Goal: Task Accomplishment & Management: Manage account settings

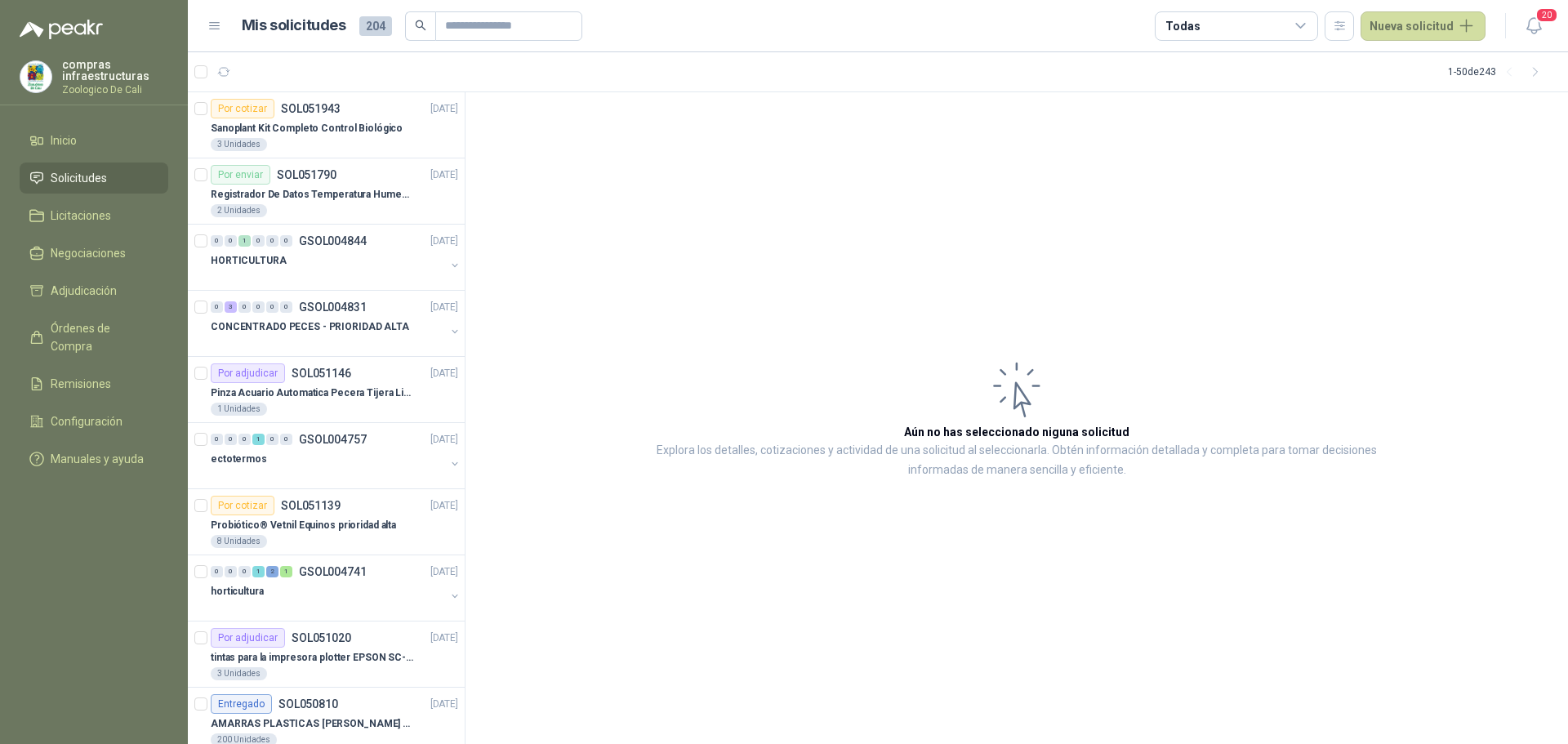
click at [114, 192] on link "Solicitudes" at bounding box center [94, 177] width 149 height 31
click at [115, 223] on li "Licitaciones" at bounding box center [93, 215] width 129 height 18
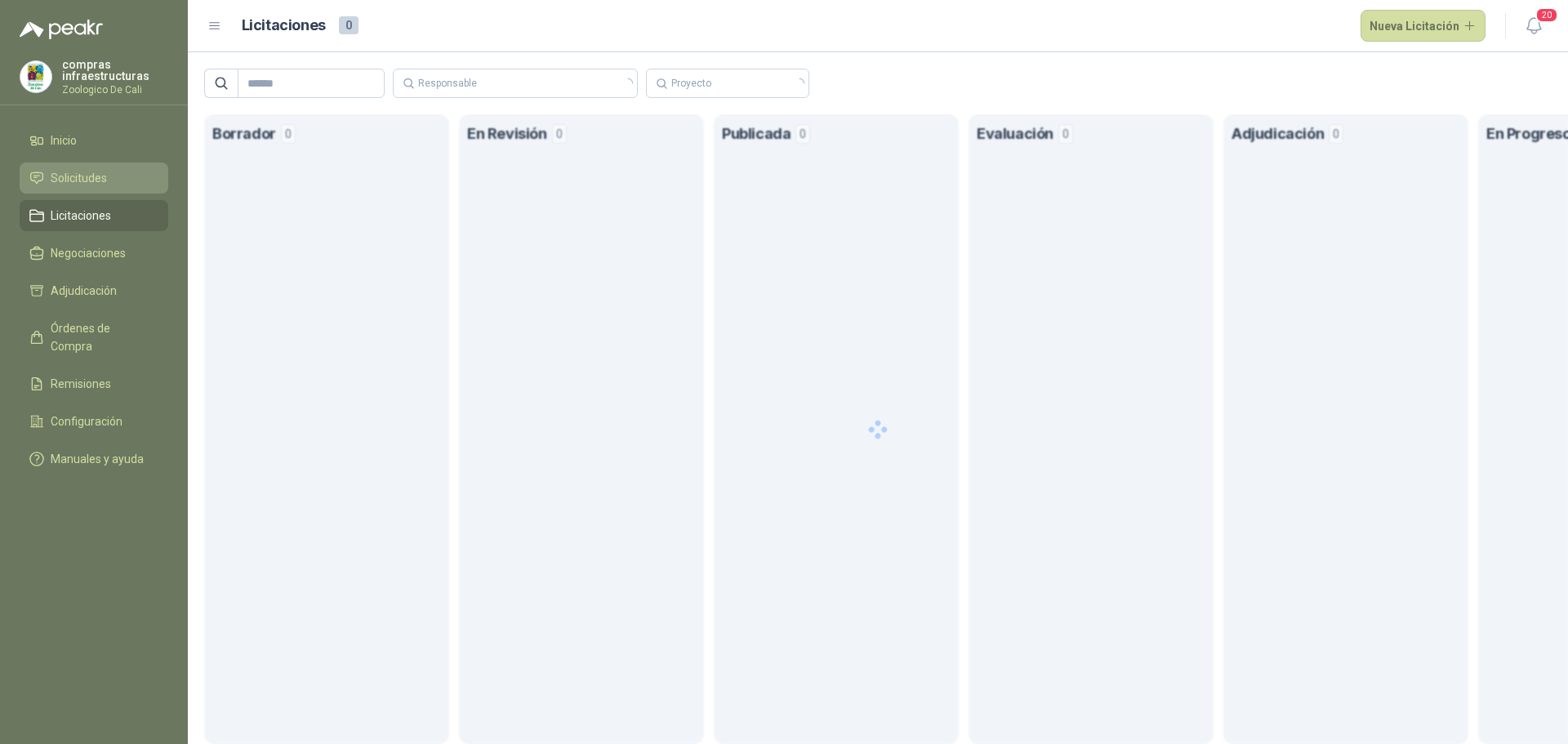
click at [134, 171] on li "Solicitudes" at bounding box center [93, 177] width 129 height 18
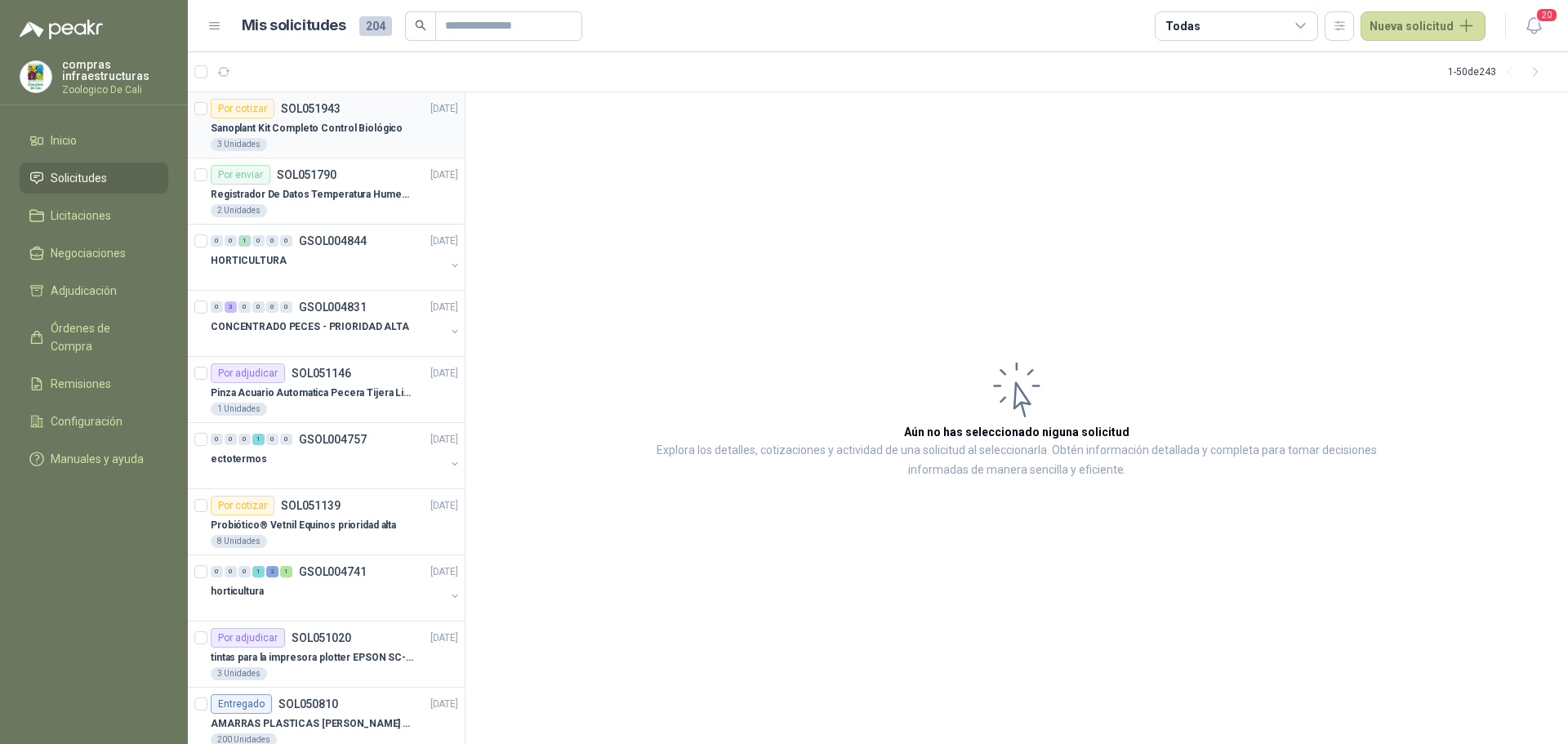
click at [363, 101] on div "Por cotizar SOL051943 [DATE]" at bounding box center [334, 108] width 247 height 20
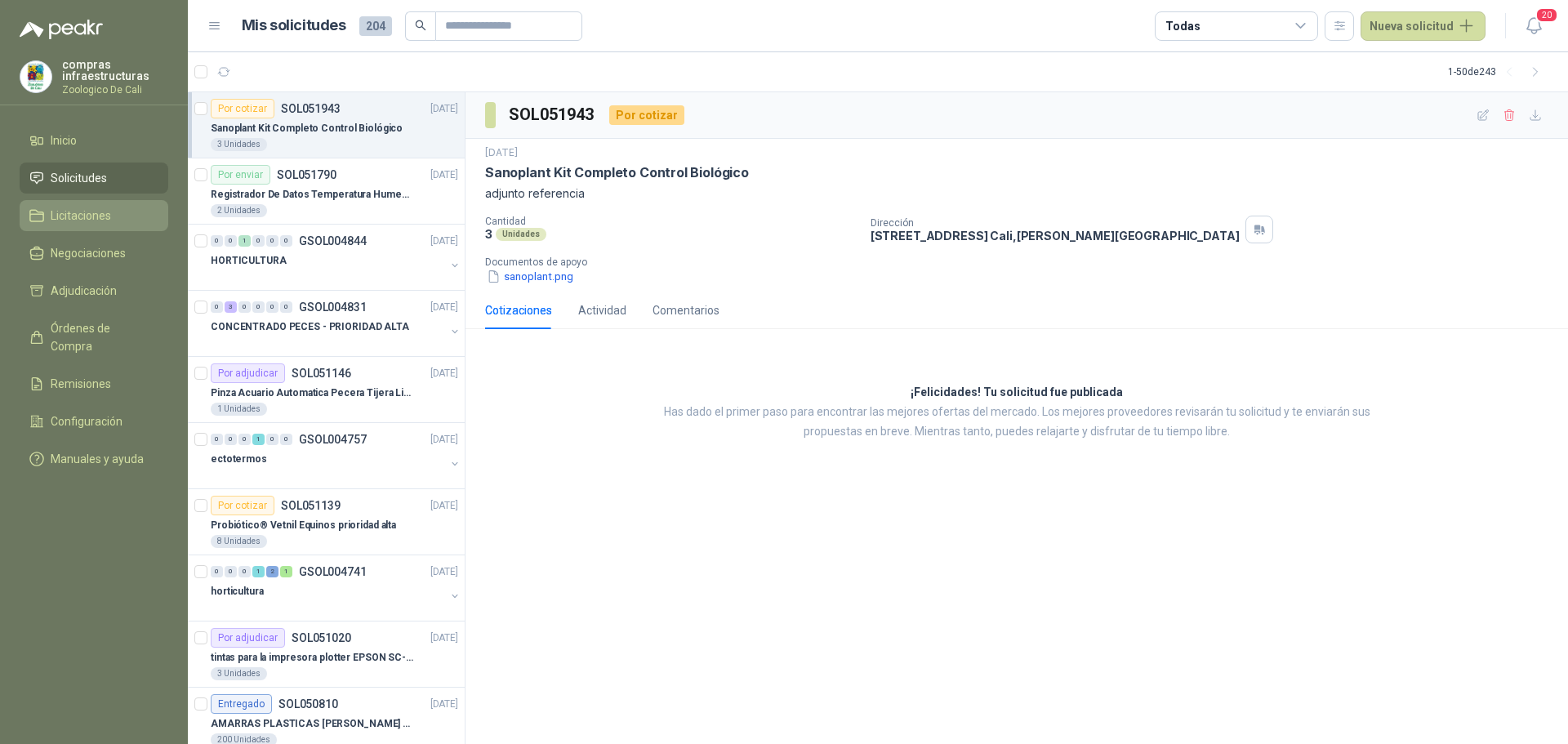
click at [49, 220] on li "Licitaciones" at bounding box center [93, 215] width 129 height 18
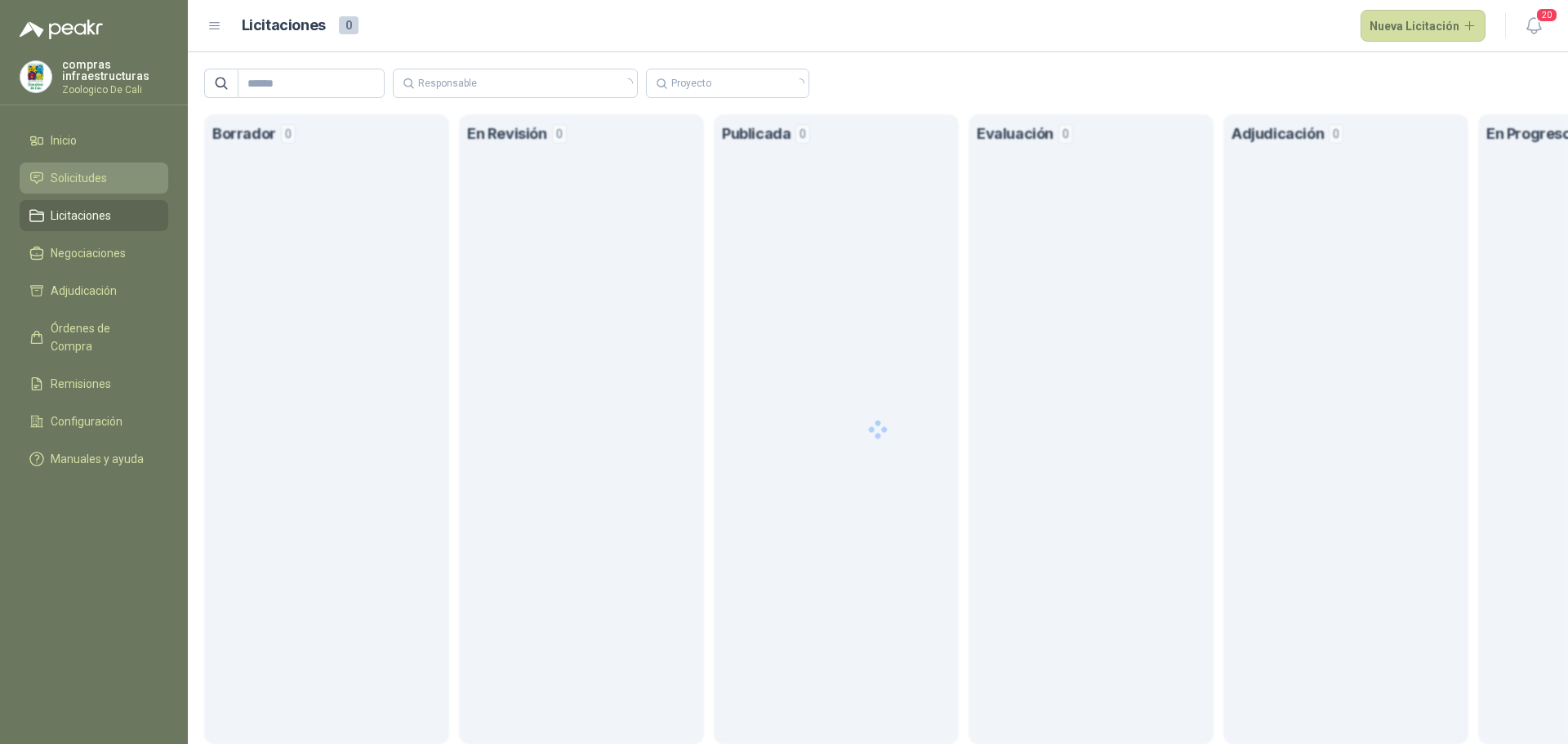
click at [86, 171] on span "Solicitudes" at bounding box center [79, 177] width 57 height 18
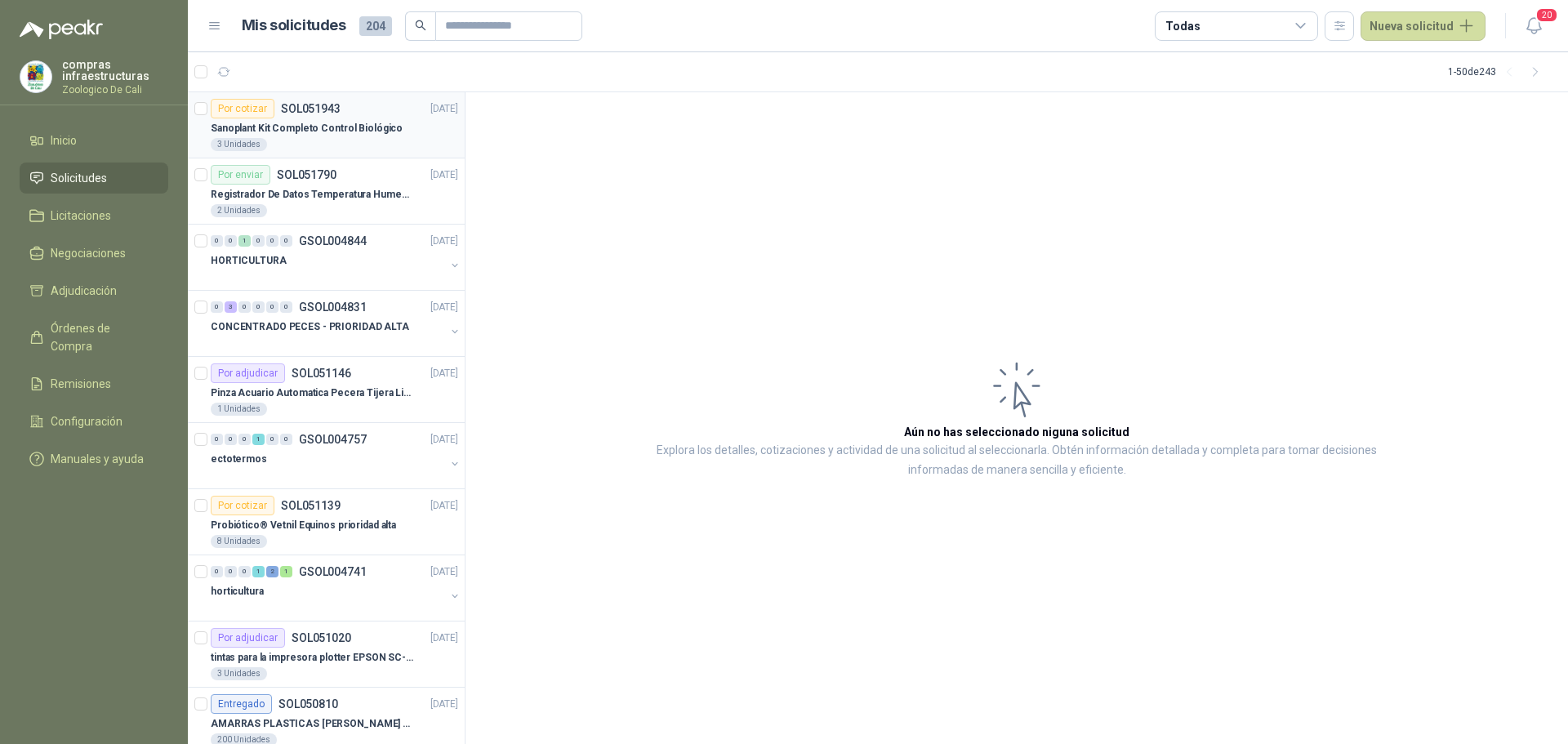
click at [287, 135] on p "Sanoplant Kit Completo Control Biológico" at bounding box center [306, 128] width 192 height 15
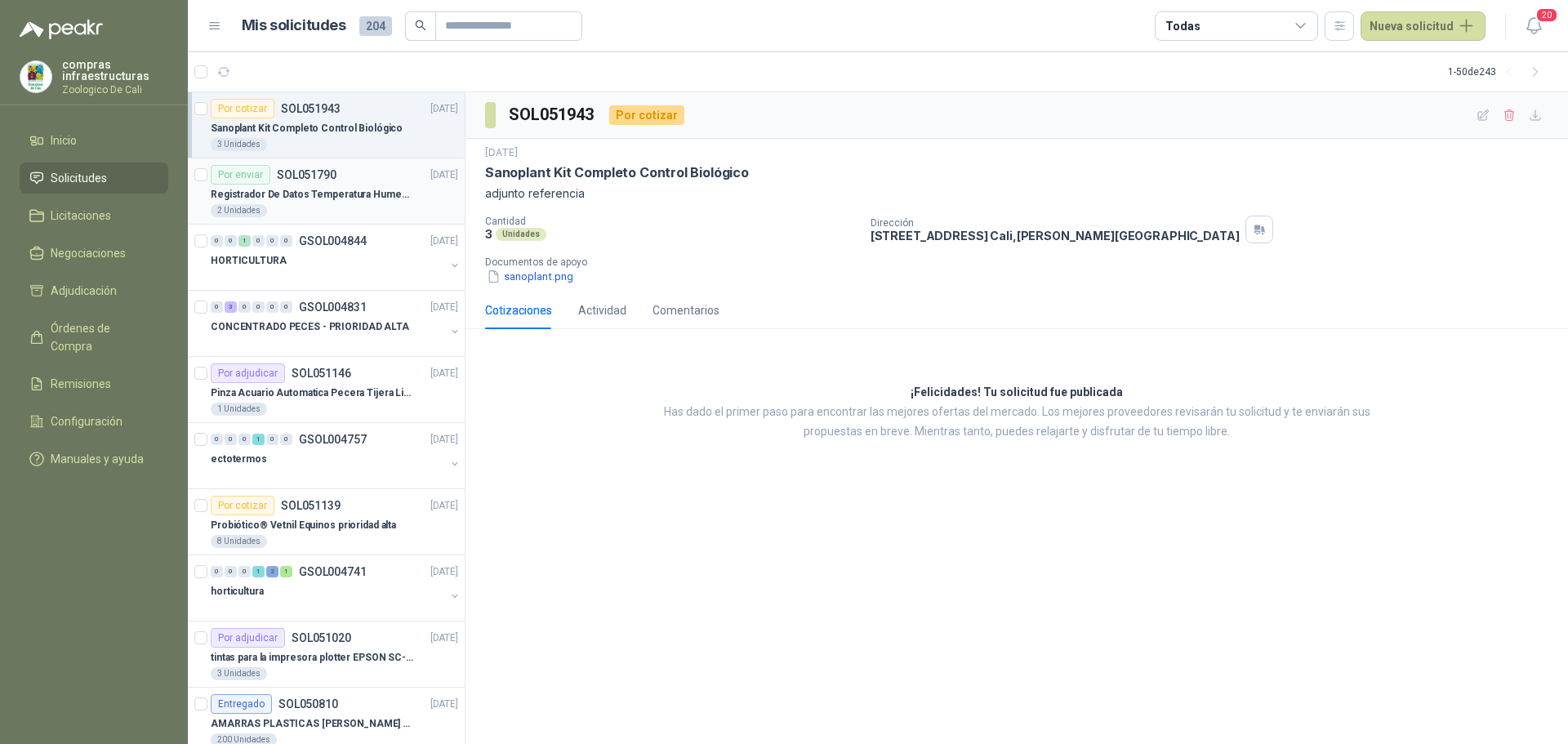
click at [315, 223] on article "Por enviar SOL051790 [DATE] Registrador De Datos Temperatura Humedad Usb 32.000…" at bounding box center [326, 191] width 277 height 66
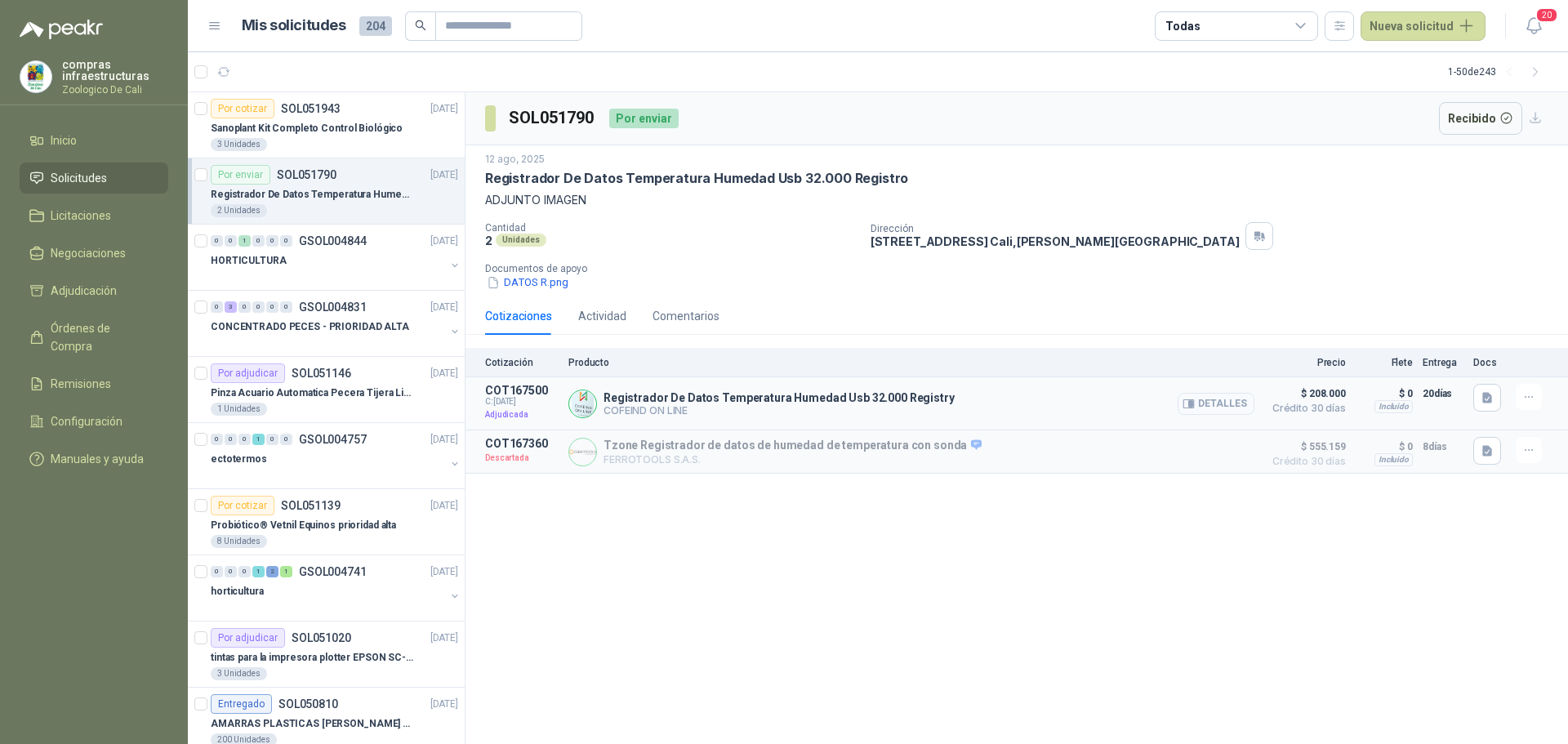
click at [1217, 405] on button "Detalles" at bounding box center [1215, 404] width 76 height 22
click at [355, 267] on div "HORTICULTURA" at bounding box center [327, 260] width 235 height 20
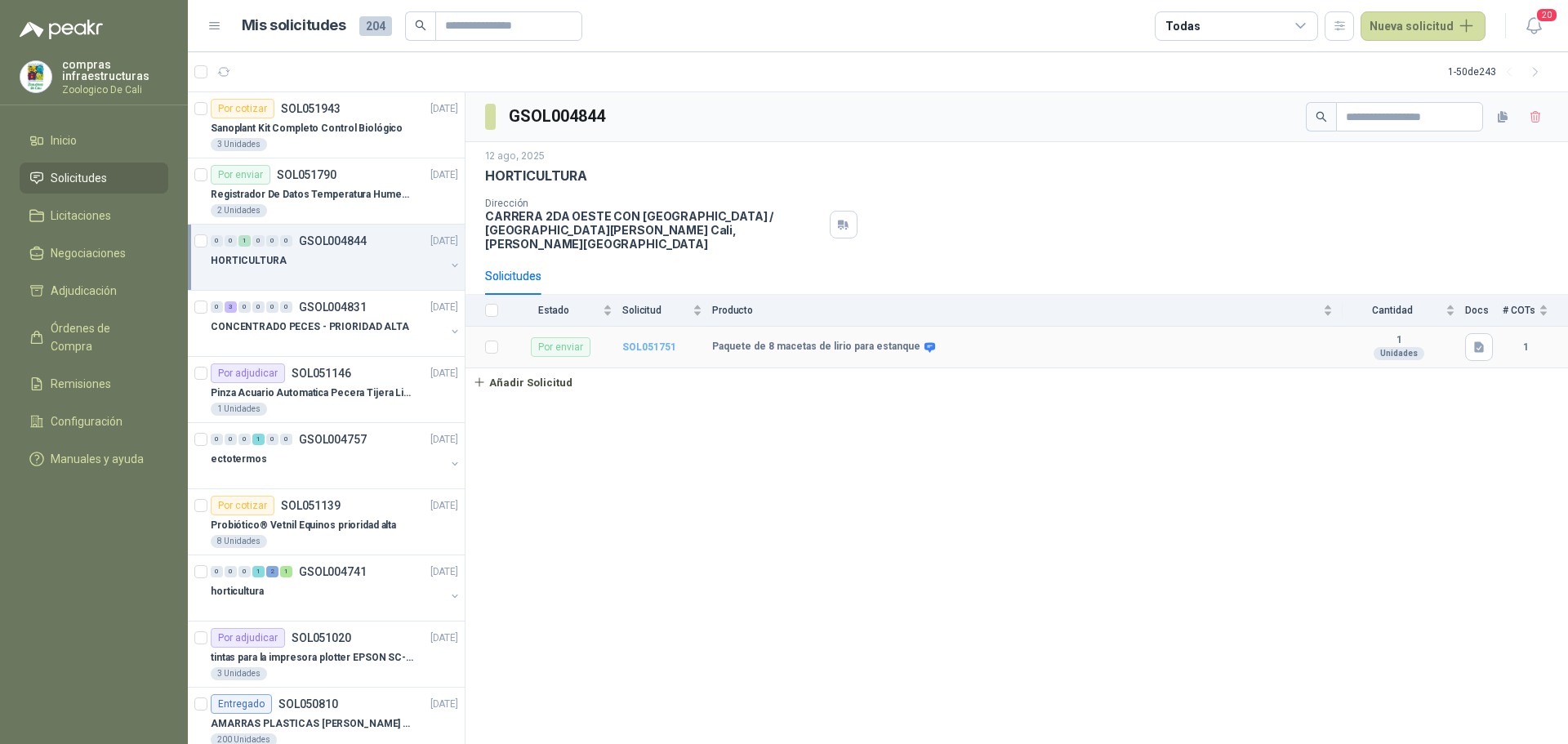
click at [661, 341] on b "SOL051751" at bounding box center [649, 347] width 54 height 11
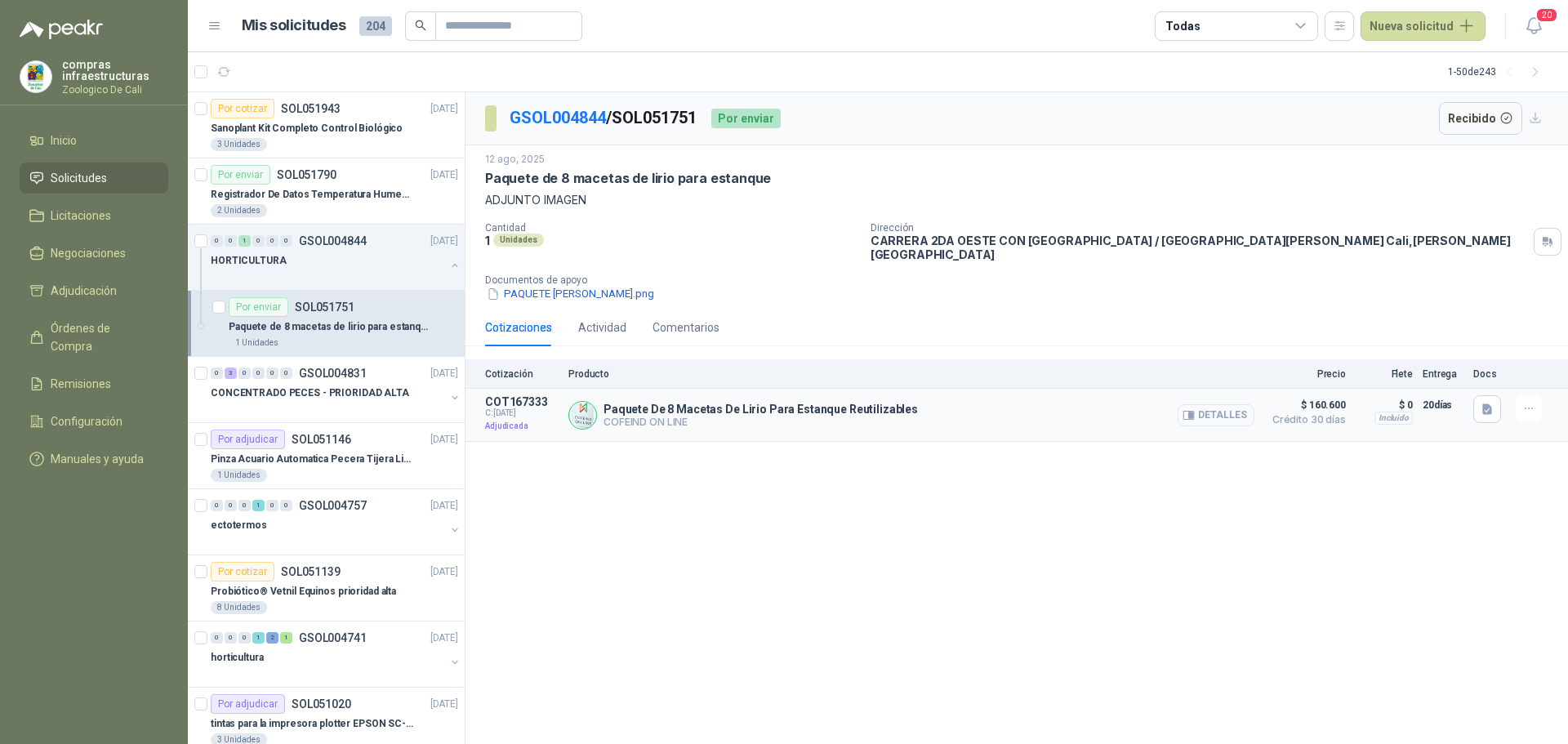
click at [1202, 411] on button "Detalles" at bounding box center [1215, 415] width 76 height 22
click at [105, 168] on link "Solicitudes" at bounding box center [94, 177] width 149 height 31
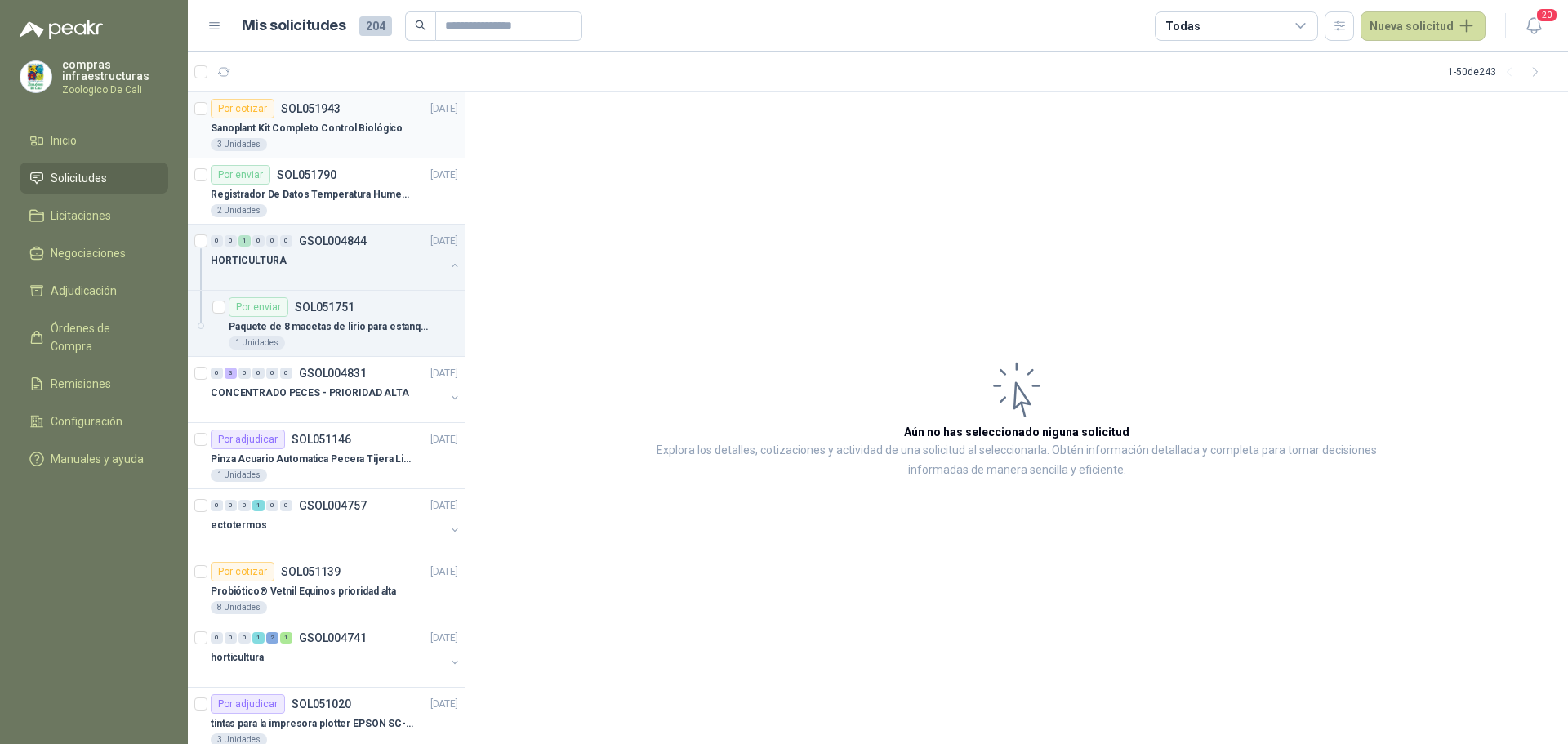
click at [278, 115] on div "Por cotizar SOL051943" at bounding box center [275, 108] width 130 height 20
